Goal: Information Seeking & Learning: Learn about a topic

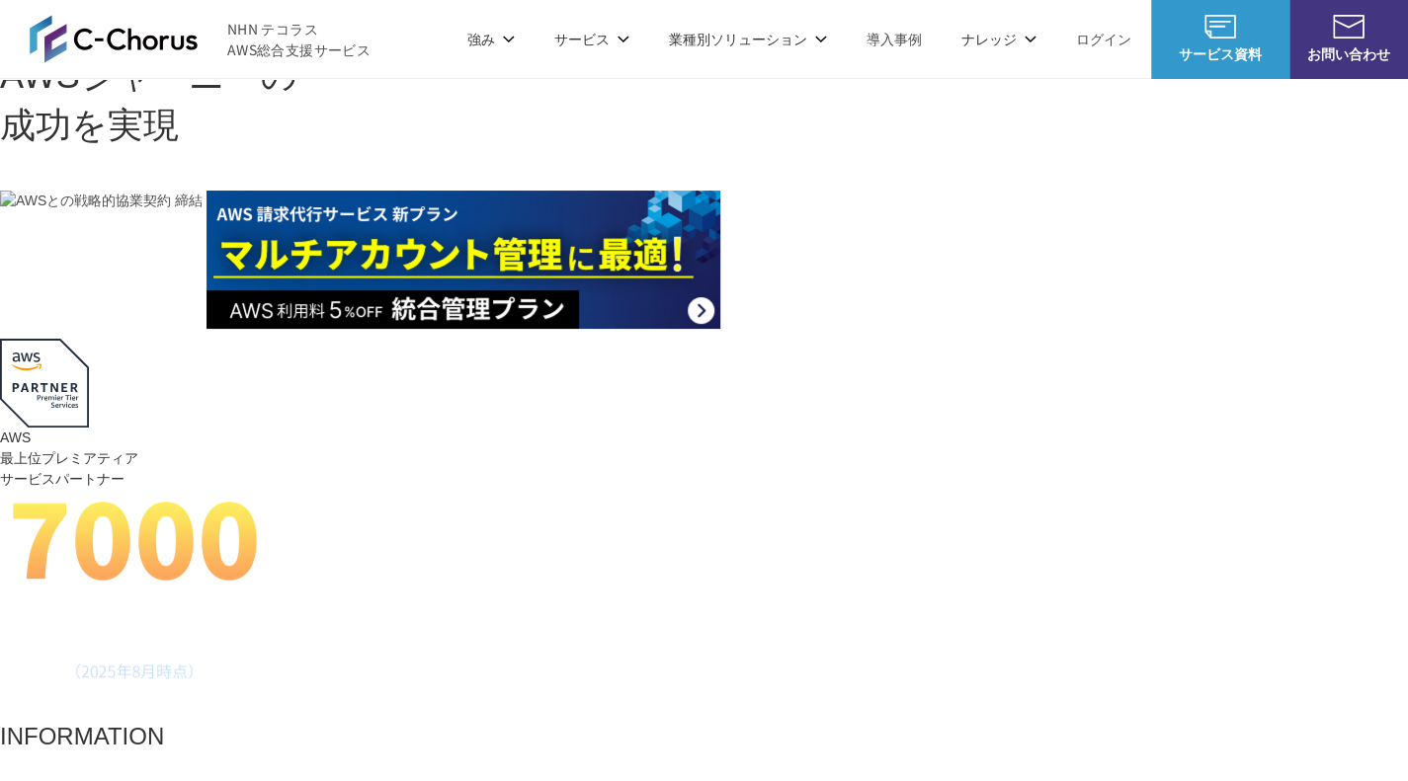
click at [304, 21] on span "NHN テコラス AWS総合支援サービス" at bounding box center [298, 39] width 143 height 41
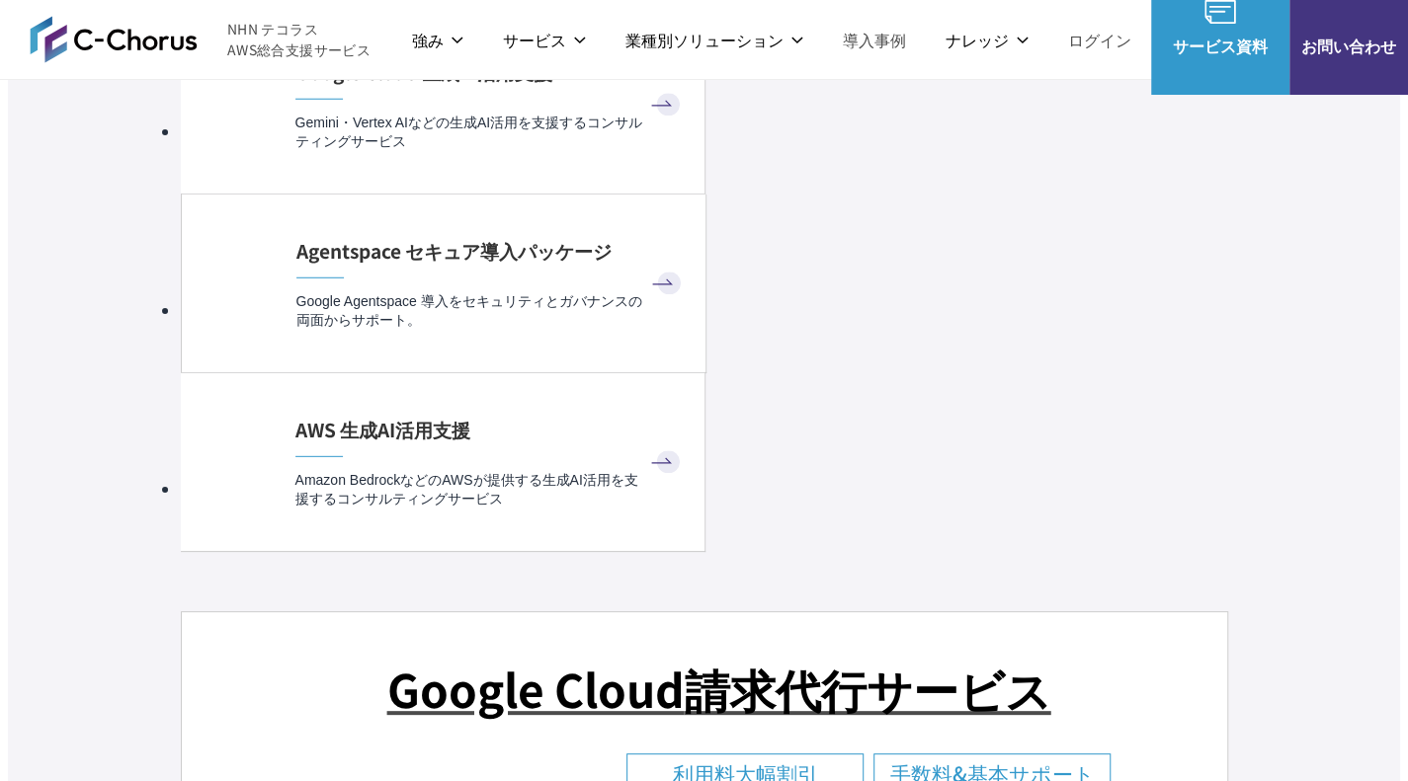
scroll to position [11661, 0]
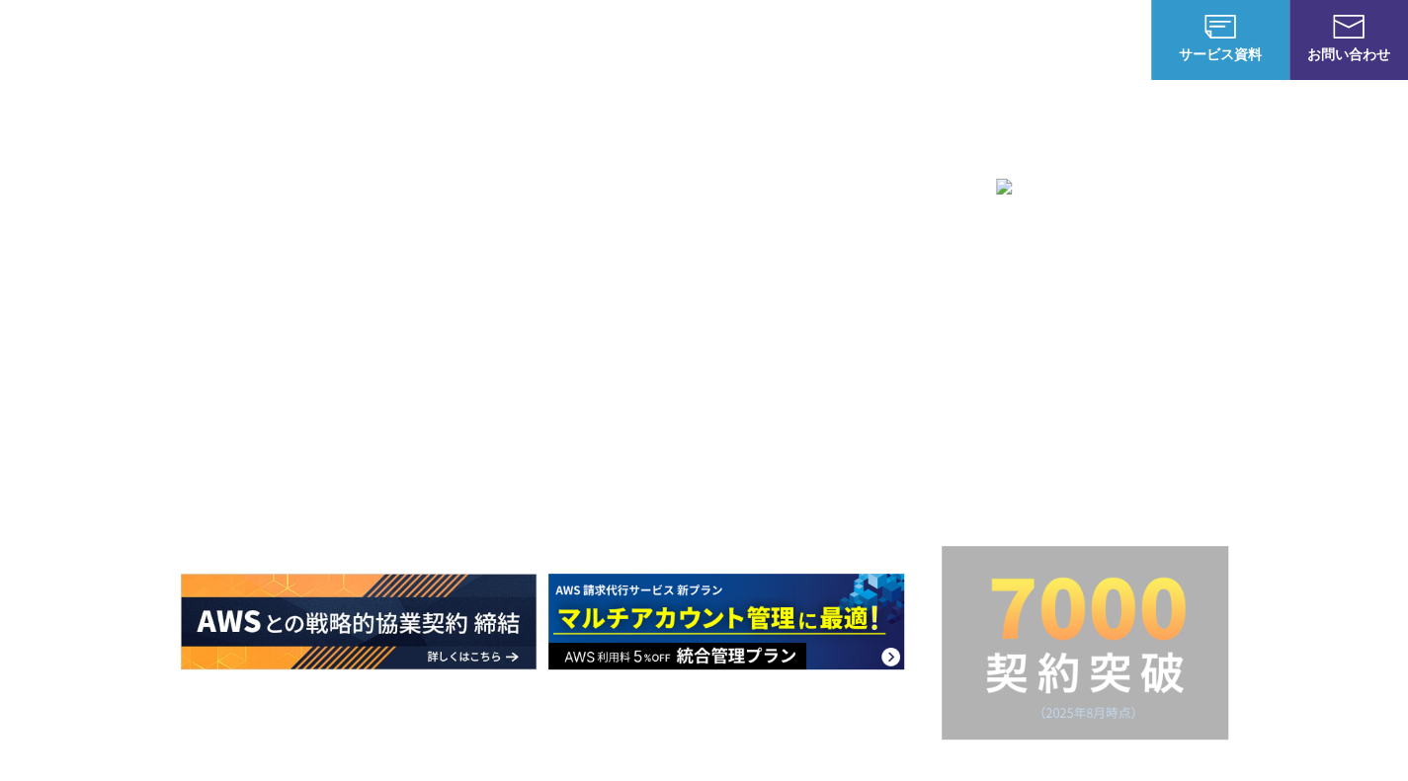
click at [707, 255] on link "マネージドセキュリティサービス" at bounding box center [794, 257] width 207 height 20
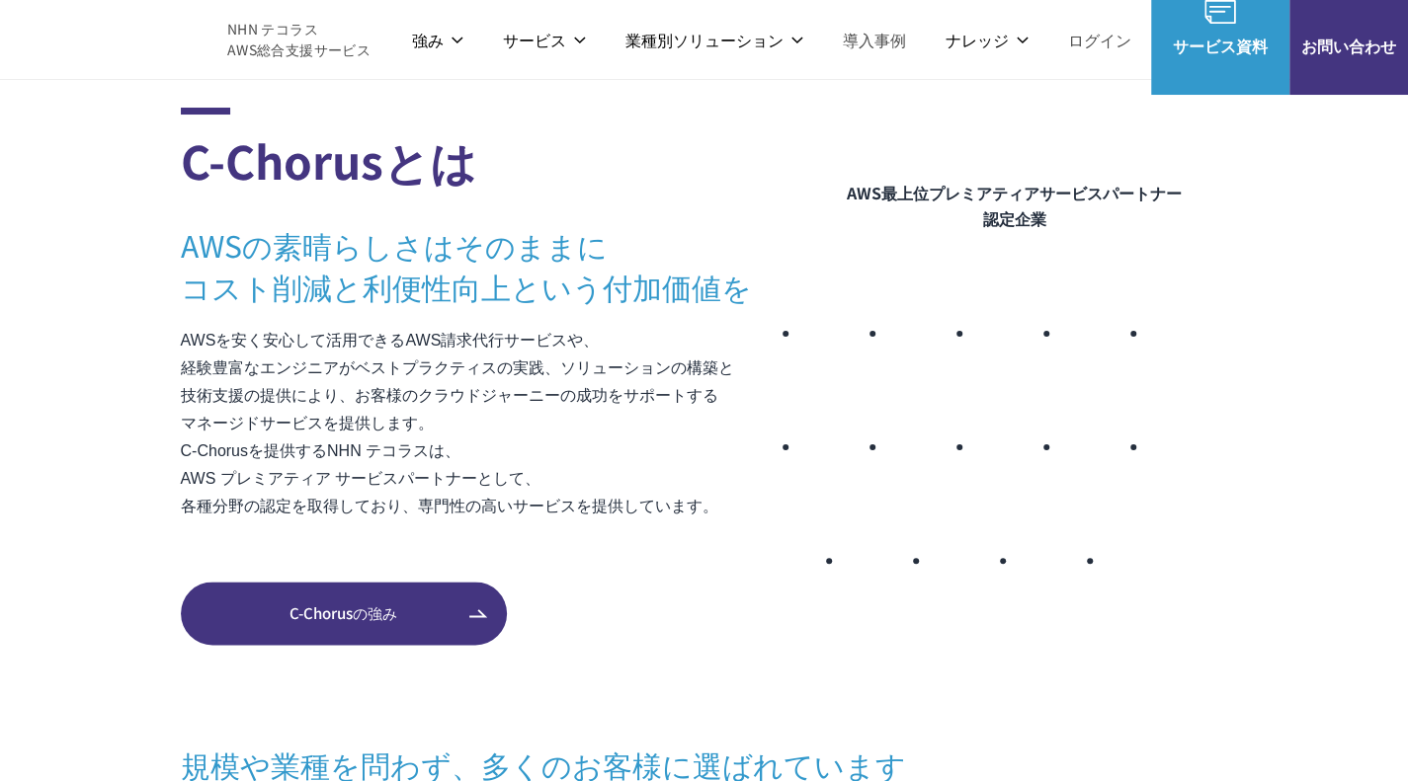
scroll to position [1016, 0]
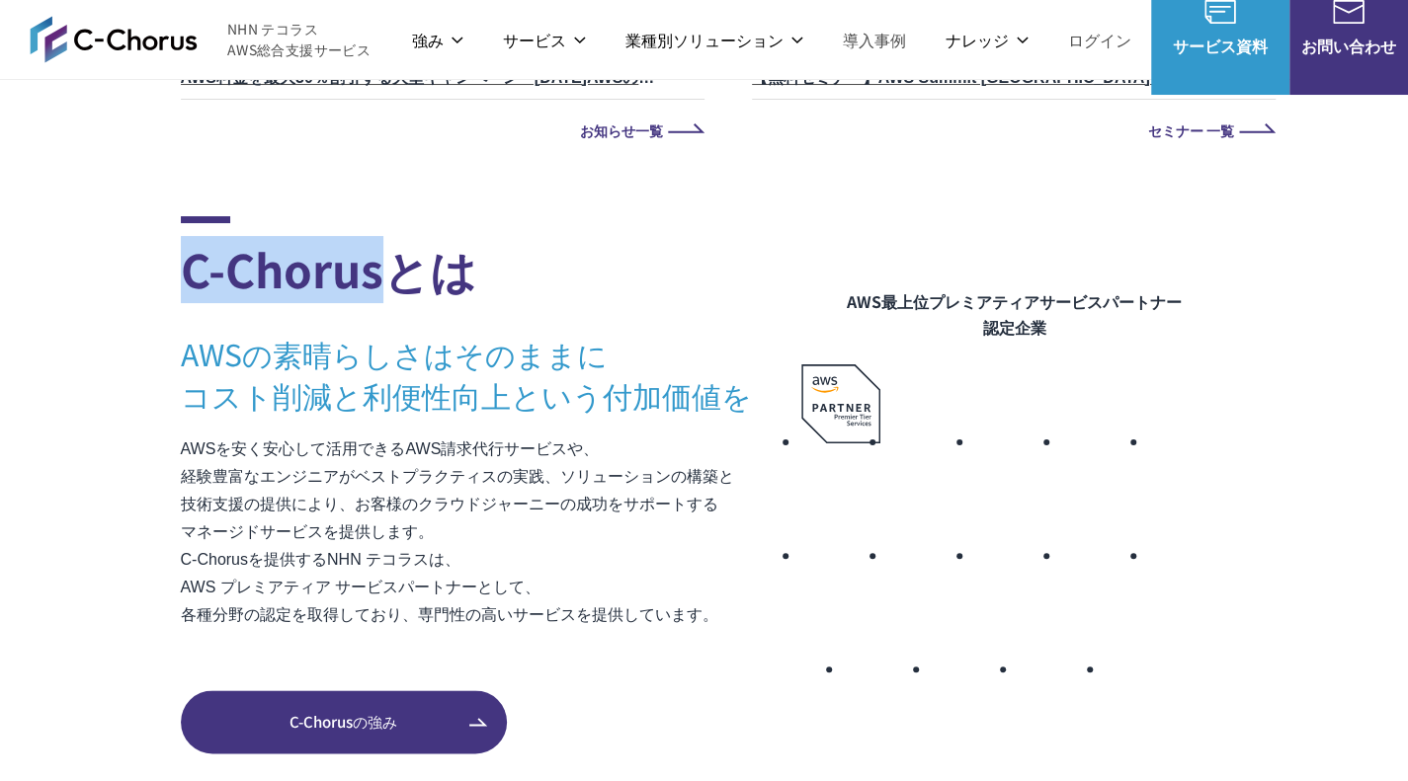
drag, startPoint x: 182, startPoint y: 290, endPoint x: 375, endPoint y: 300, distance: 193.9
click at [375, 300] on h2 "C-Chorusとは" at bounding box center [491, 259] width 620 height 87
copy h2 "C-Chorus"
